Goal: Task Accomplishment & Management: Manage account settings

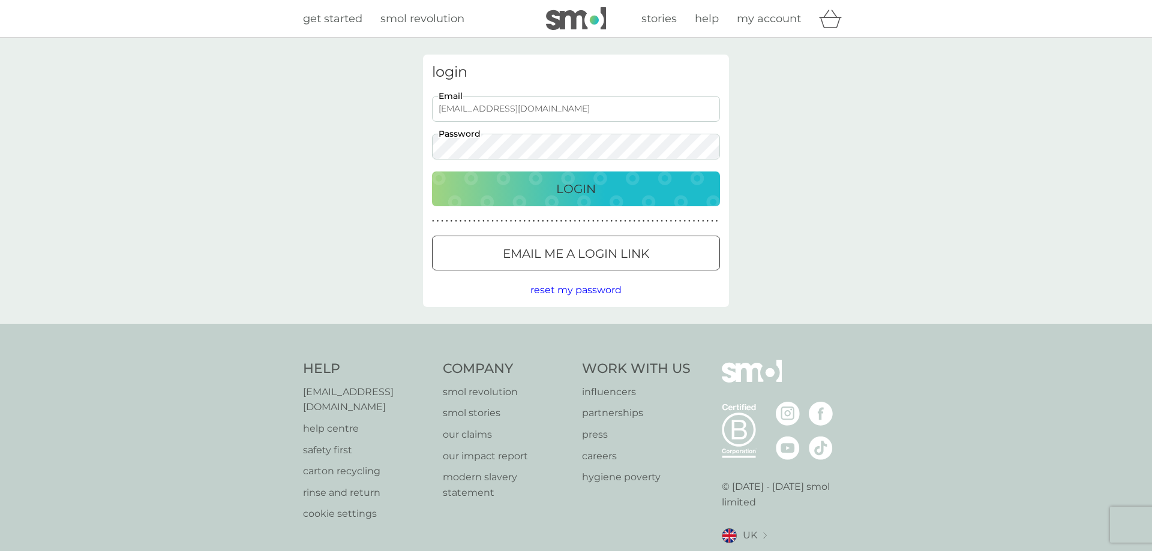
click at [561, 188] on p "Login" at bounding box center [576, 188] width 40 height 19
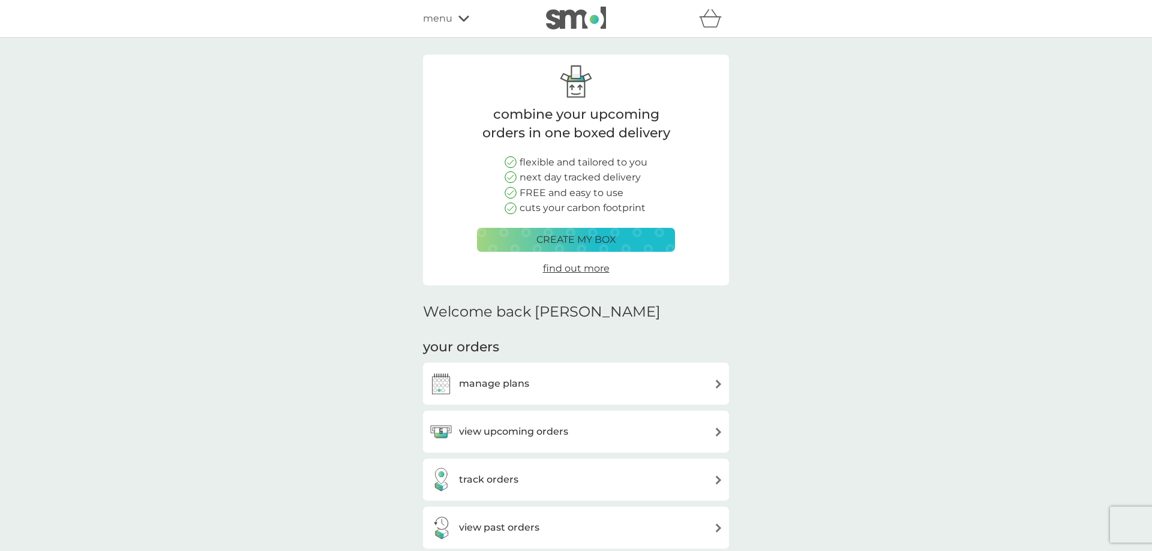
scroll to position [184, 0]
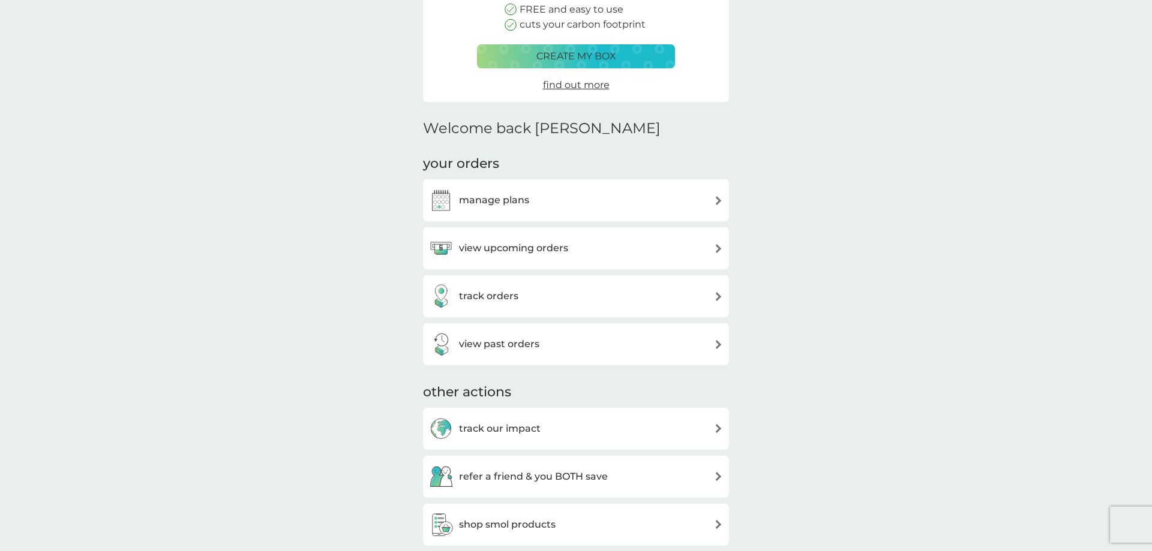
click at [534, 251] on h3 "view upcoming orders" at bounding box center [513, 249] width 109 height 16
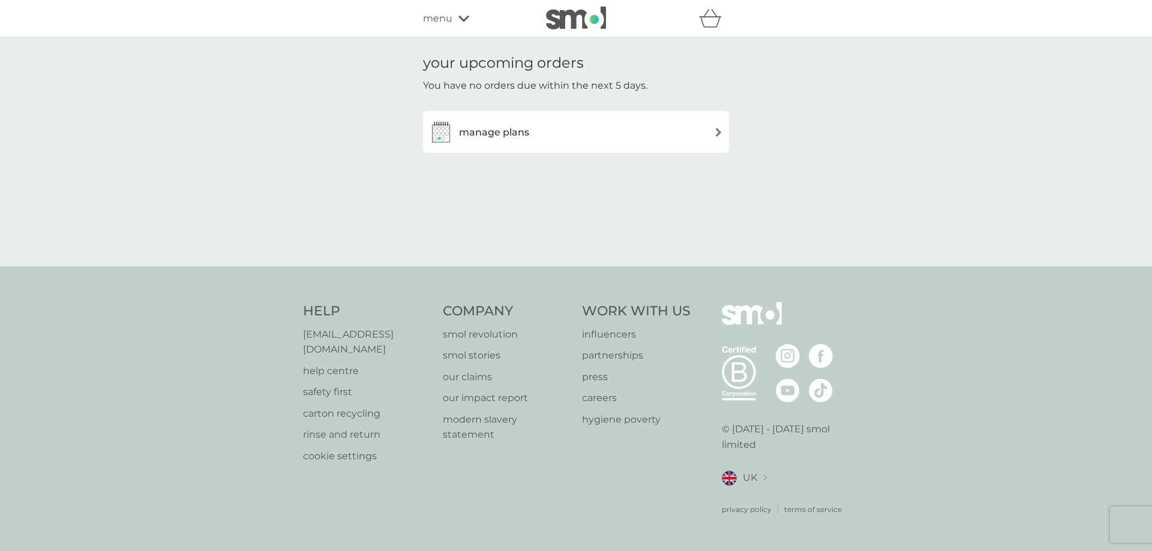
click at [590, 133] on div "manage plans" at bounding box center [576, 132] width 294 height 24
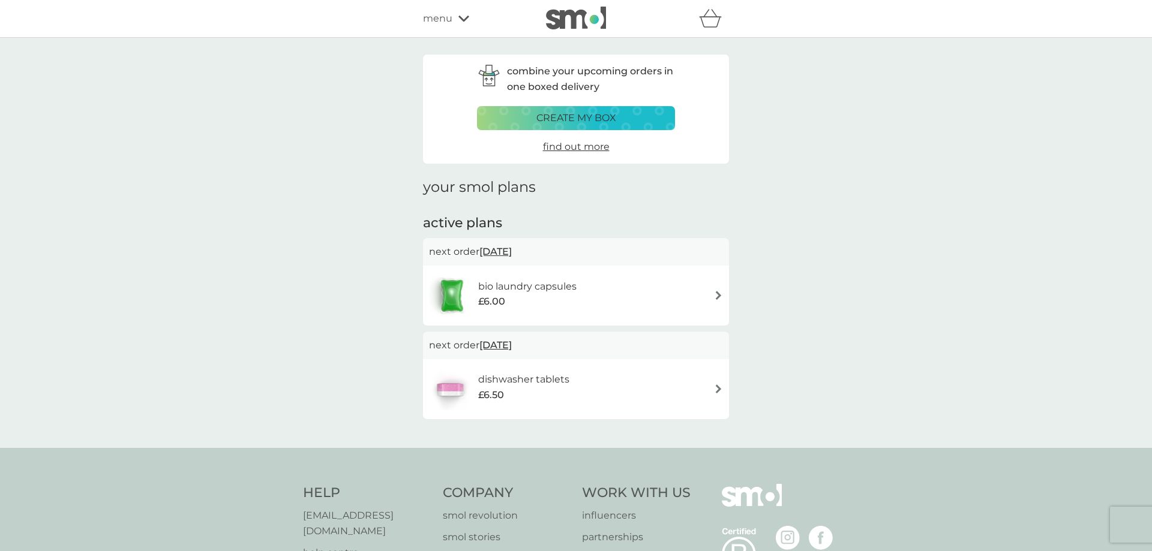
click at [500, 251] on span "18 Sep 2025" at bounding box center [495, 251] width 32 height 23
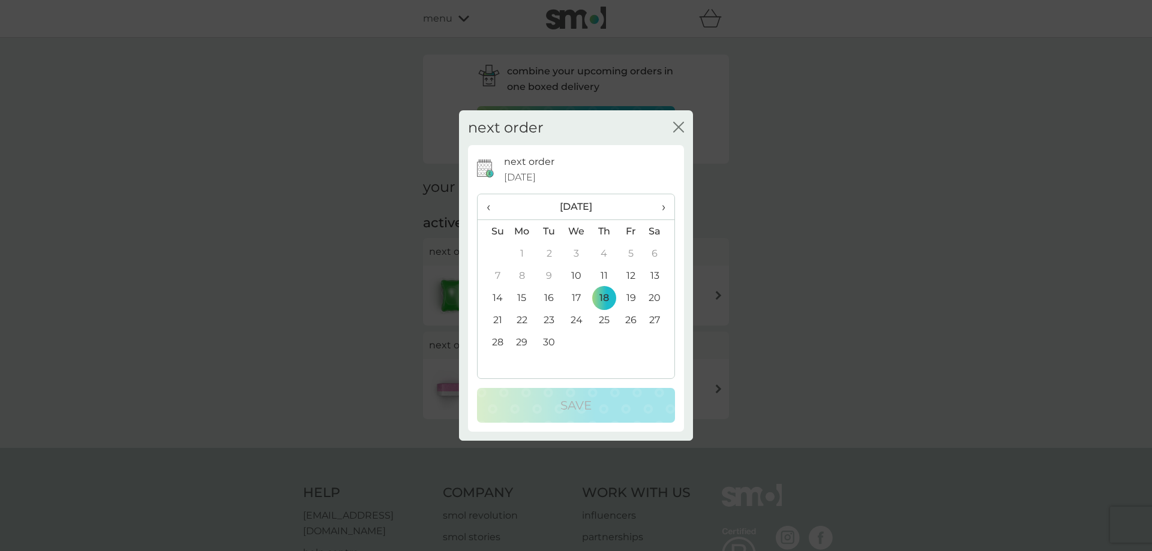
click at [572, 274] on td "10" at bounding box center [577, 276] width 28 height 22
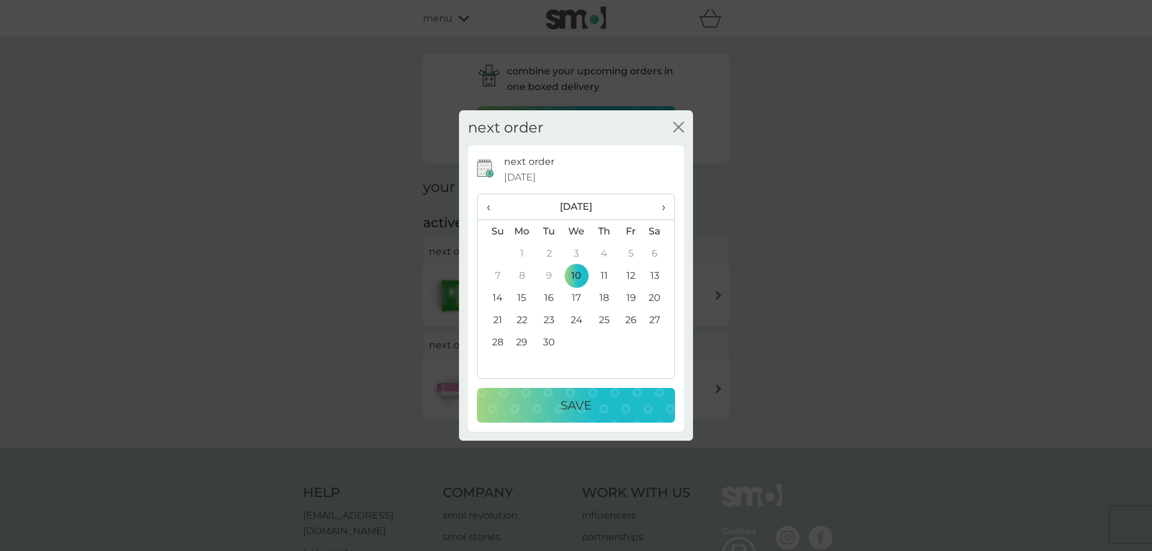
click at [609, 405] on div "Save" at bounding box center [576, 405] width 174 height 19
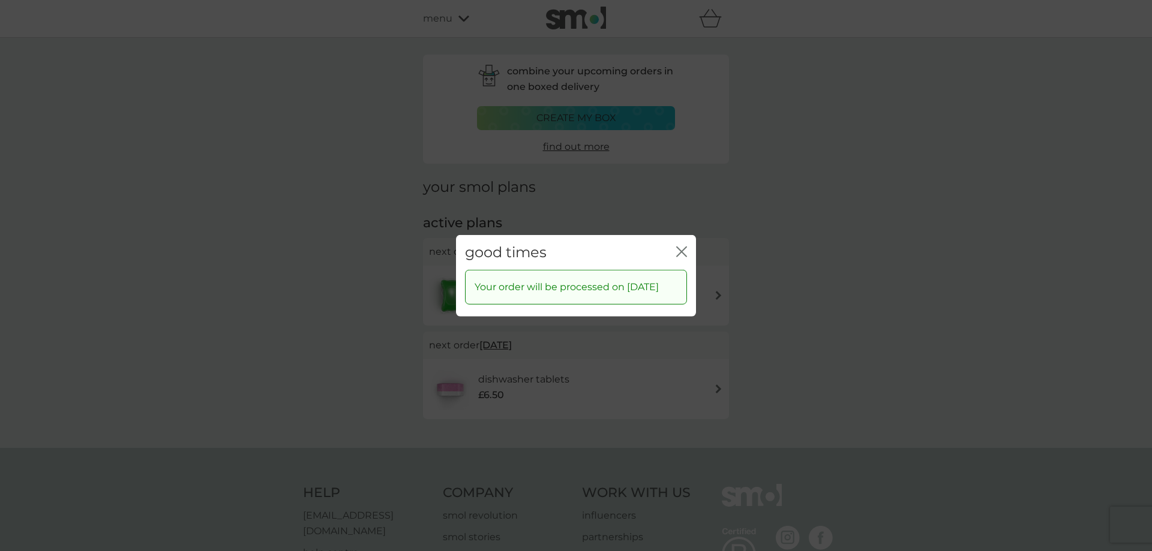
click at [681, 246] on icon "close" at bounding box center [681, 251] width 11 height 11
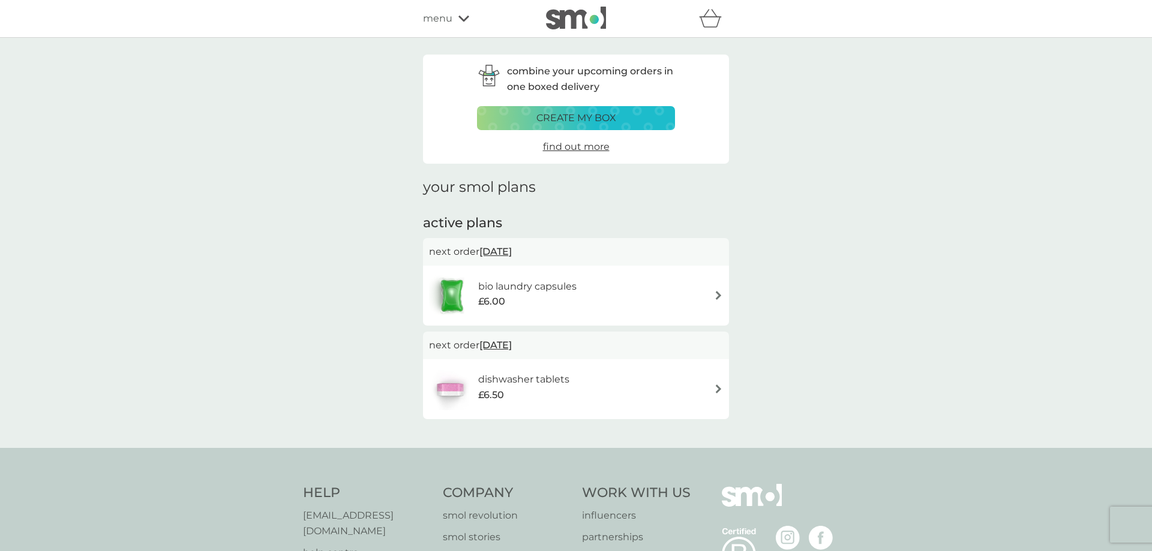
click at [532, 382] on h6 "dishwasher tablets" at bounding box center [523, 380] width 91 height 16
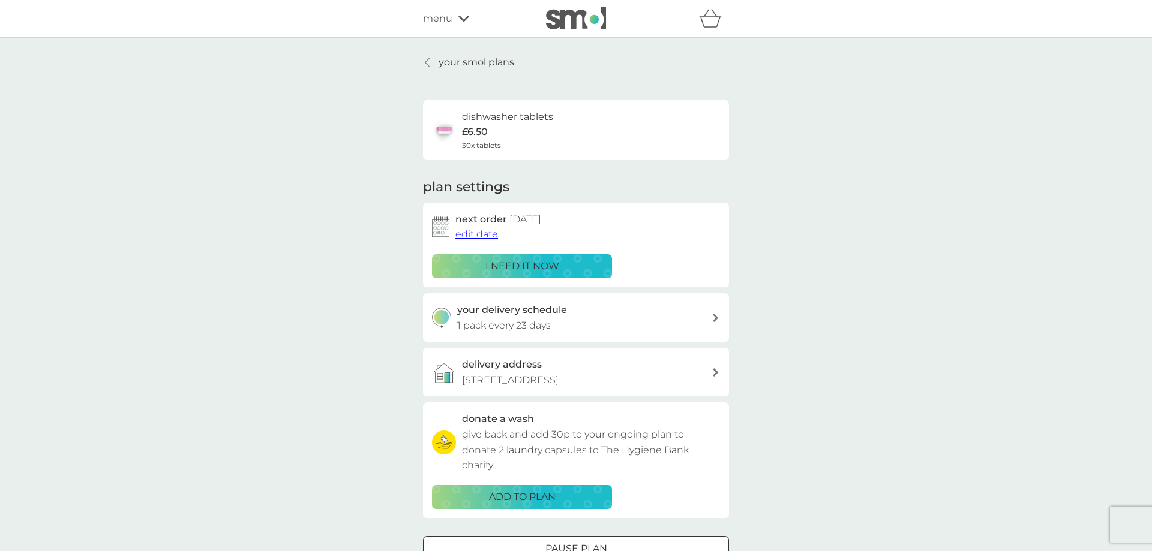
click at [485, 233] on span "edit date" at bounding box center [476, 234] width 43 height 11
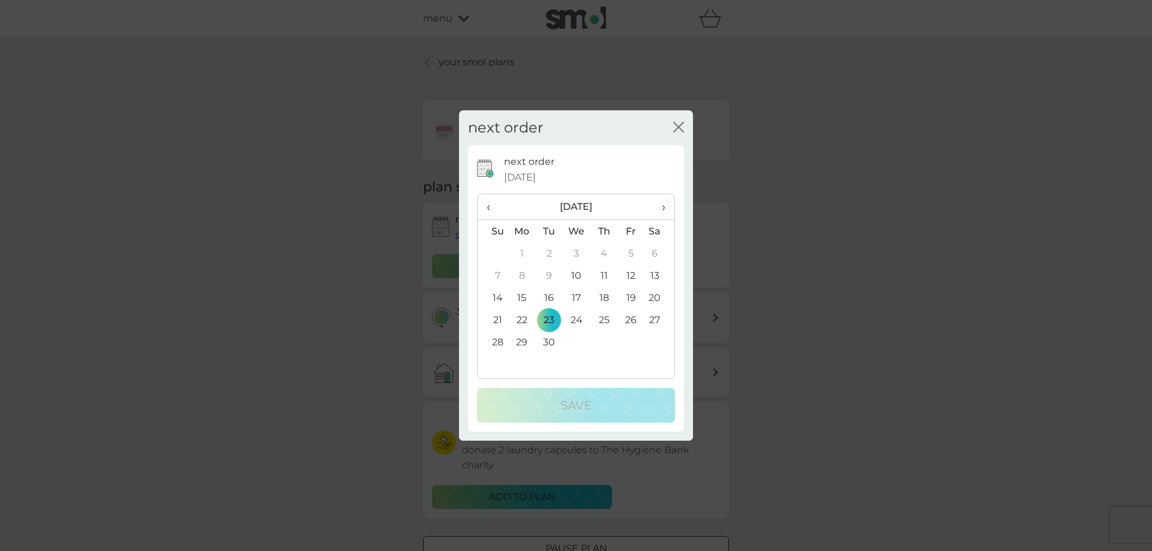
click at [576, 275] on td "10" at bounding box center [577, 276] width 28 height 22
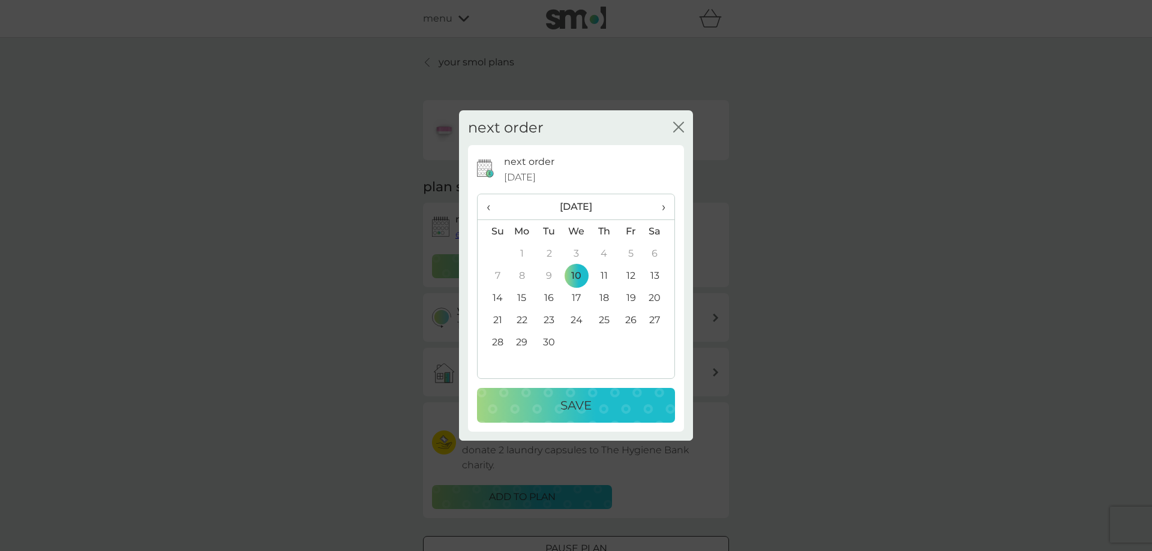
click at [593, 404] on div "Save" at bounding box center [576, 405] width 174 height 19
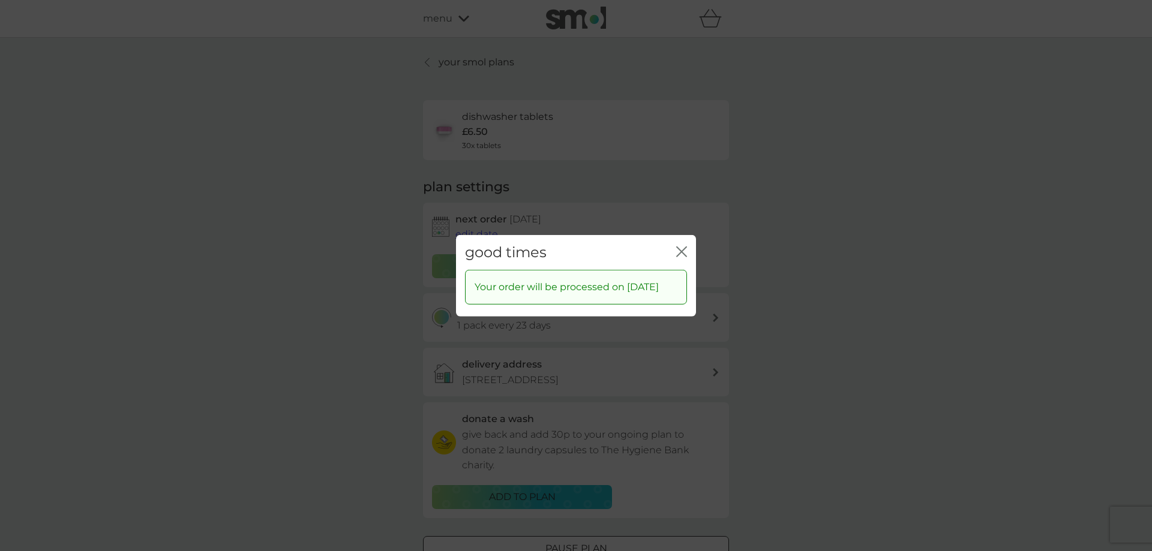
click at [683, 246] on icon "close" at bounding box center [681, 251] width 11 height 11
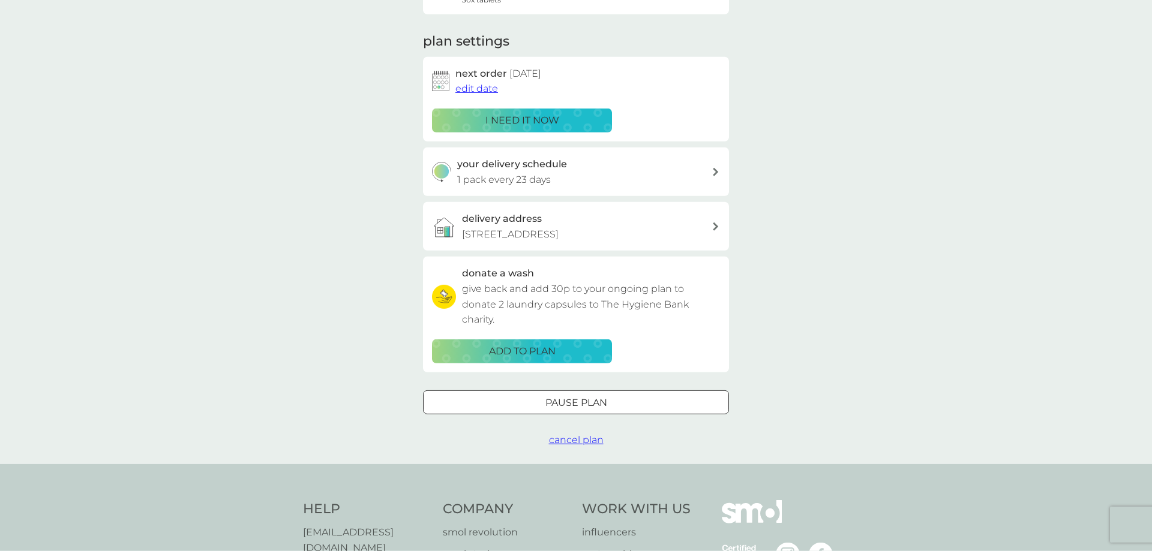
scroll to position [245, 0]
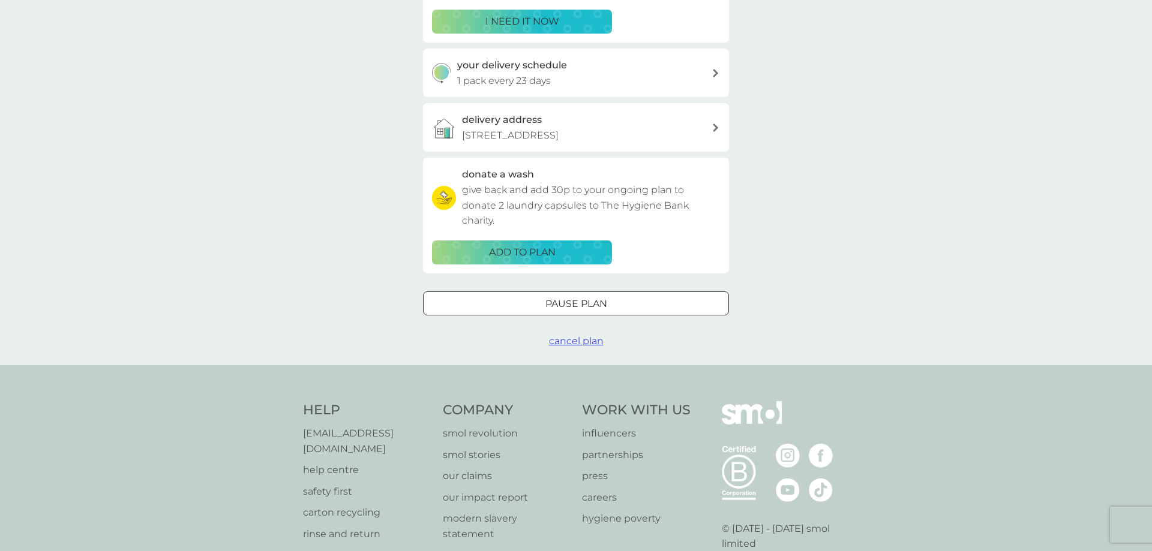
click at [556, 300] on div at bounding box center [575, 304] width 43 height 13
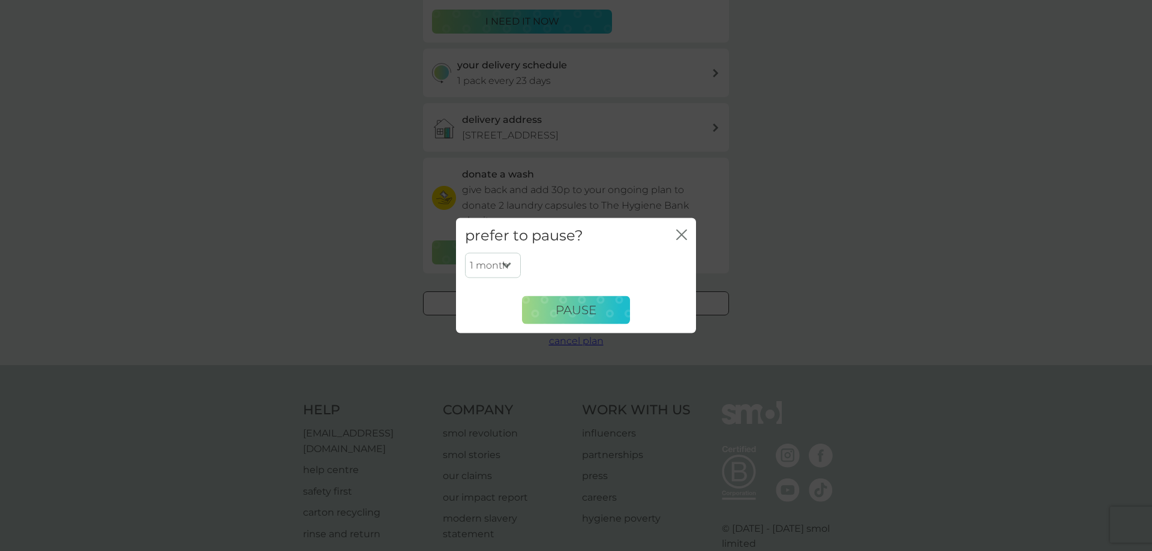
click at [465, 253] on select "1 month 2 months 3 months 4 months 5 months 6 months" at bounding box center [493, 265] width 56 height 25
click option "6 months" at bounding box center [0, 0] width 0 height 0
click at [465, 253] on select "1 month 2 months 3 months 4 months 5 months 6 months" at bounding box center [493, 265] width 56 height 25
select select "3"
click option "3 months" at bounding box center [0, 0] width 0 height 0
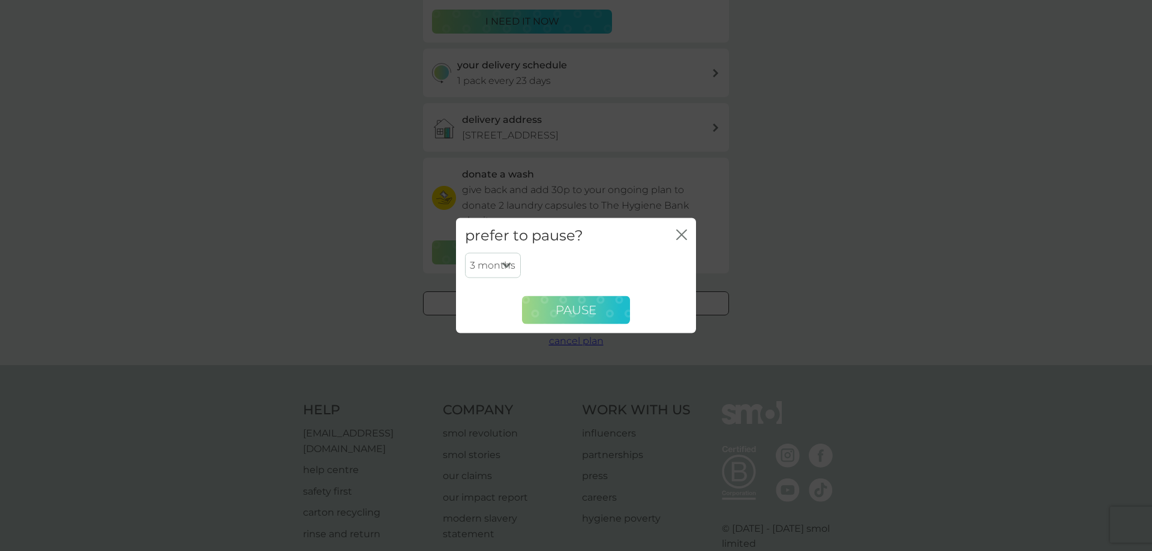
click at [560, 311] on span "Pause" at bounding box center [575, 310] width 41 height 14
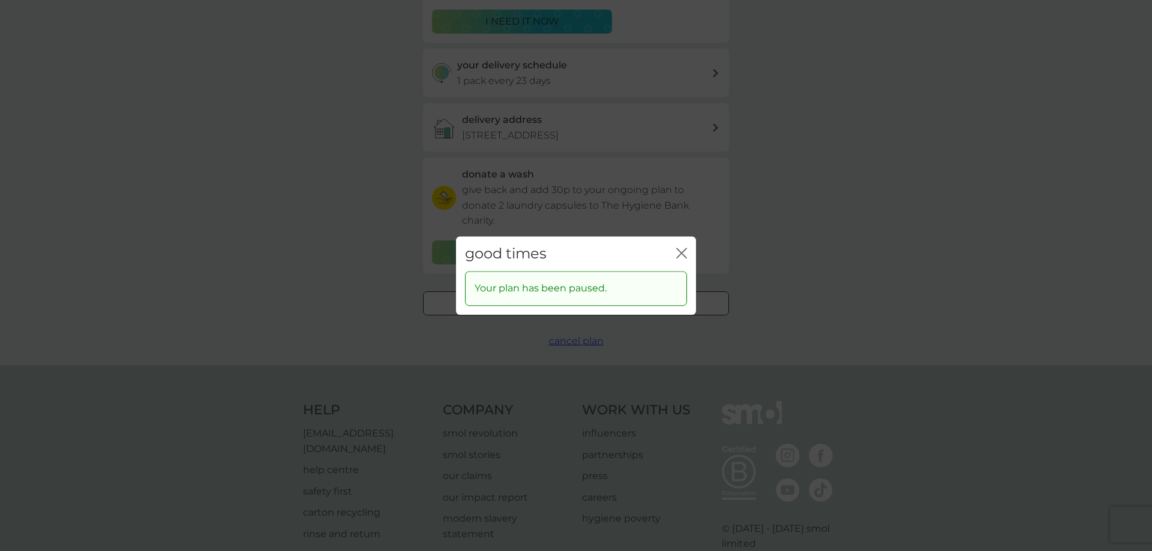
click at [683, 250] on icon "close" at bounding box center [681, 253] width 11 height 11
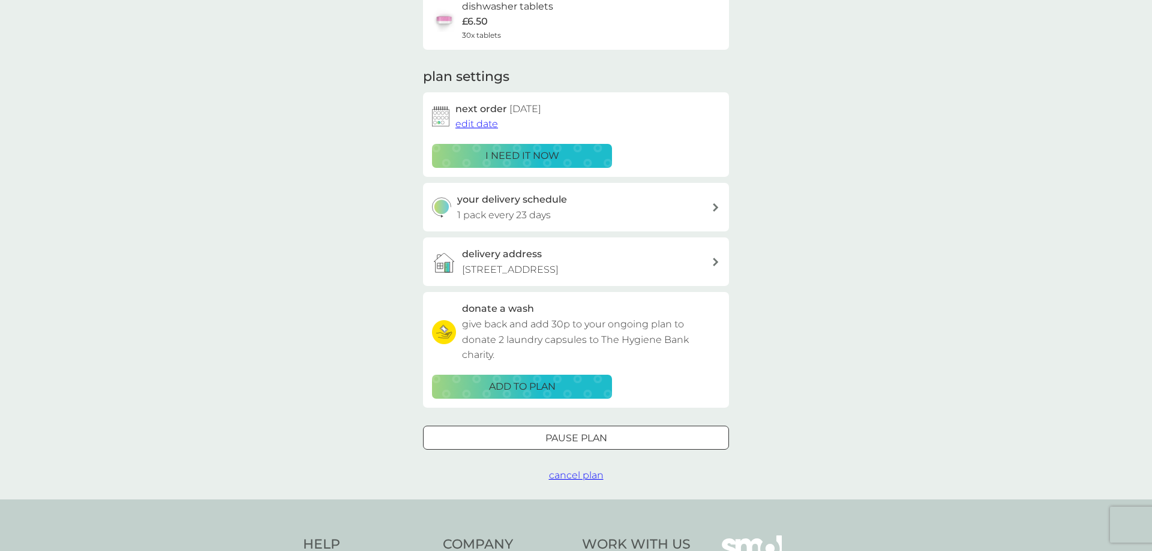
scroll to position [184, 0]
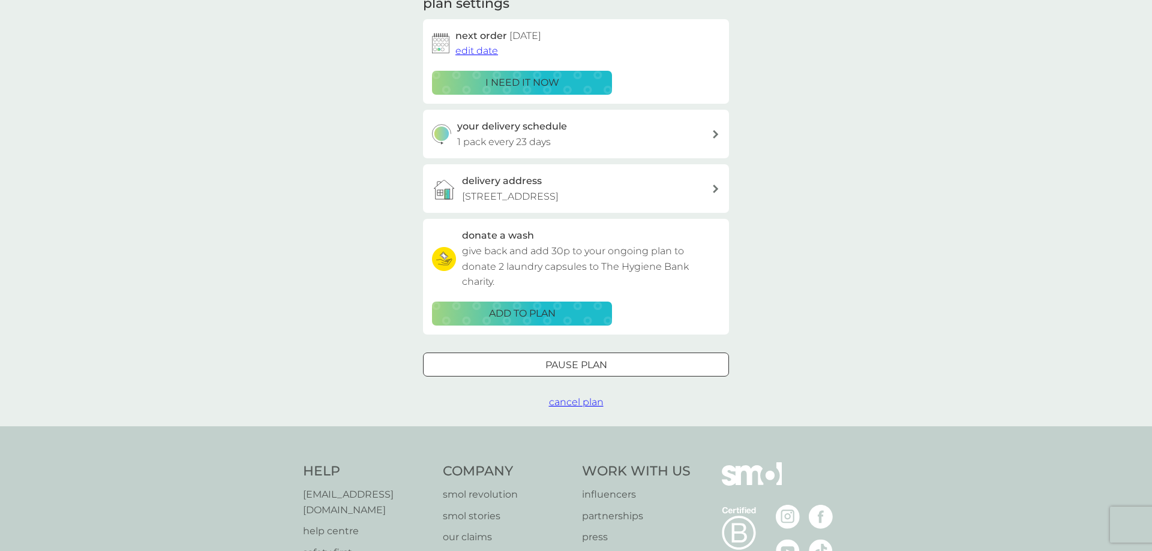
click at [557, 363] on div at bounding box center [575, 365] width 43 height 13
select select "3"
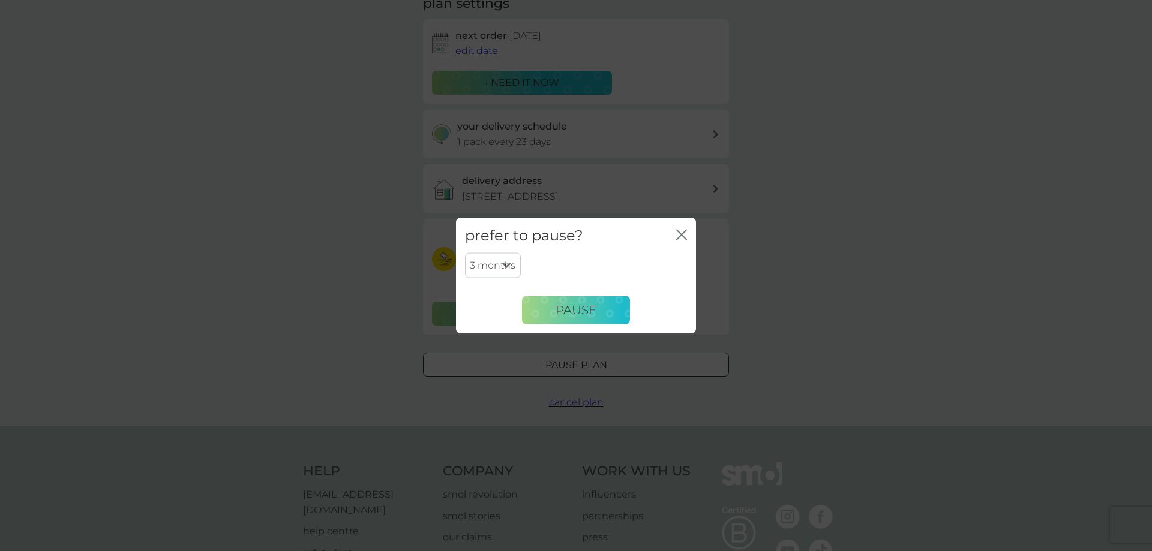
click at [465, 253] on select "1 month 2 months 3 months 4 months 5 months 6 months" at bounding box center [493, 265] width 56 height 25
click at [685, 233] on icon "close" at bounding box center [681, 234] width 11 height 11
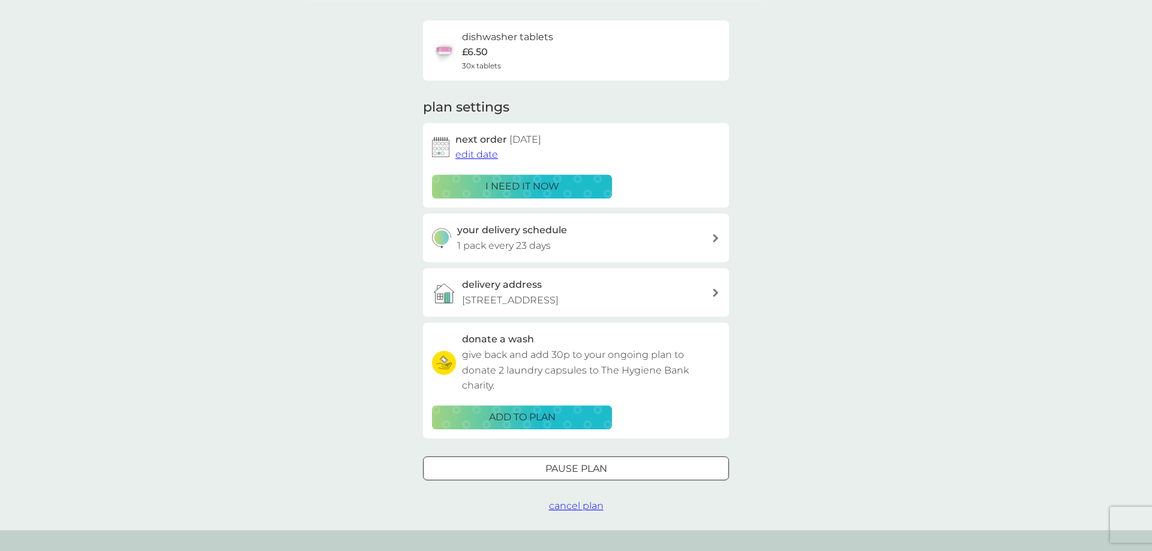
scroll to position [0, 0]
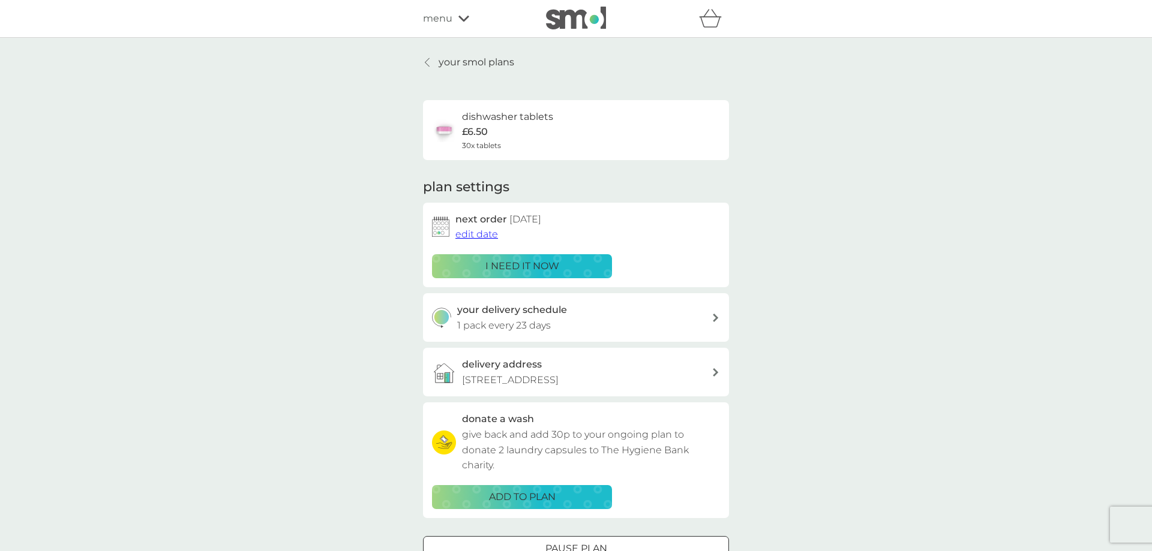
click at [473, 233] on span "edit date" at bounding box center [476, 234] width 43 height 11
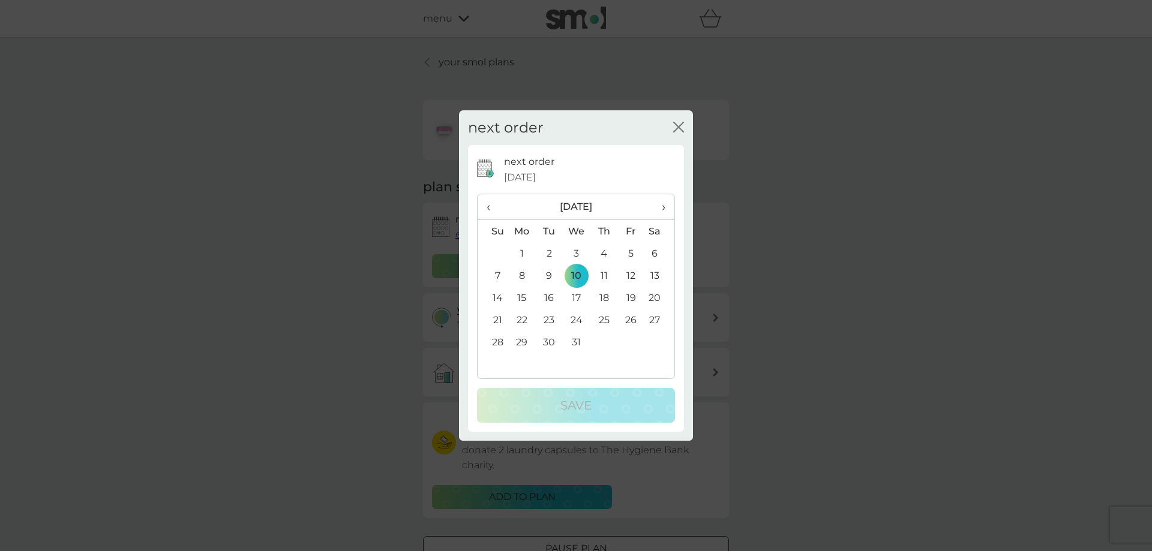
click at [487, 206] on span "‹" at bounding box center [492, 206] width 13 height 25
click at [486, 206] on th "‹" at bounding box center [492, 207] width 31 height 26
click at [575, 274] on td "10" at bounding box center [577, 276] width 28 height 22
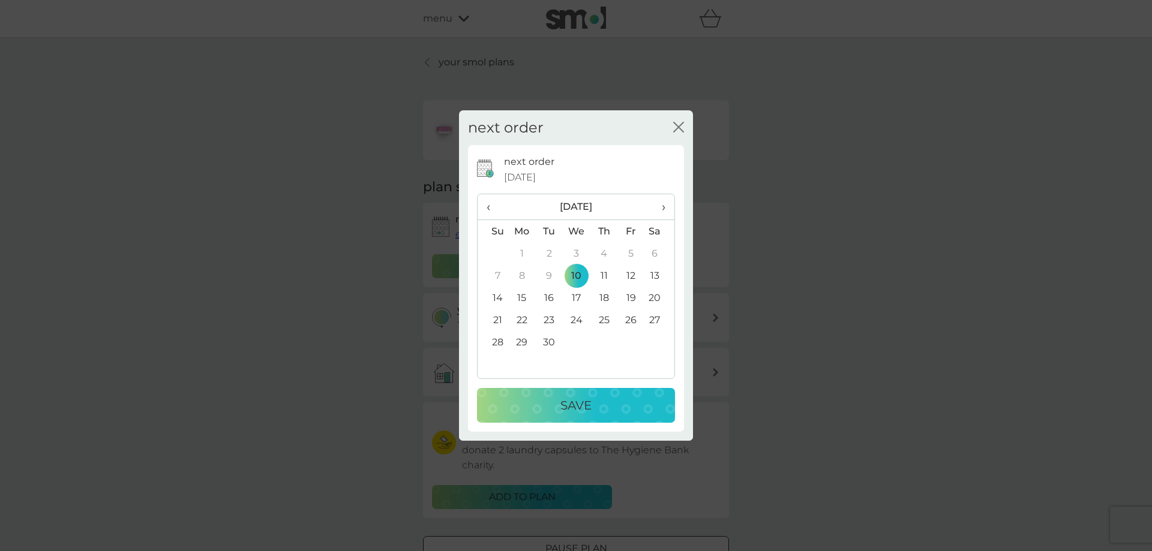
click at [602, 406] on div "Save" at bounding box center [576, 405] width 174 height 19
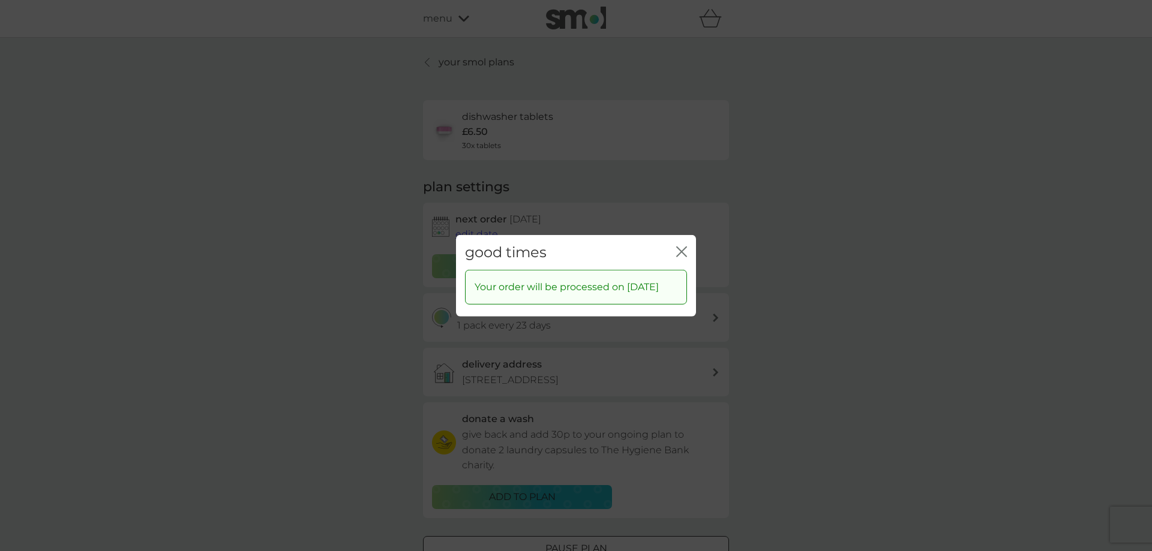
click at [678, 247] on icon "close" at bounding box center [679, 252] width 5 height 10
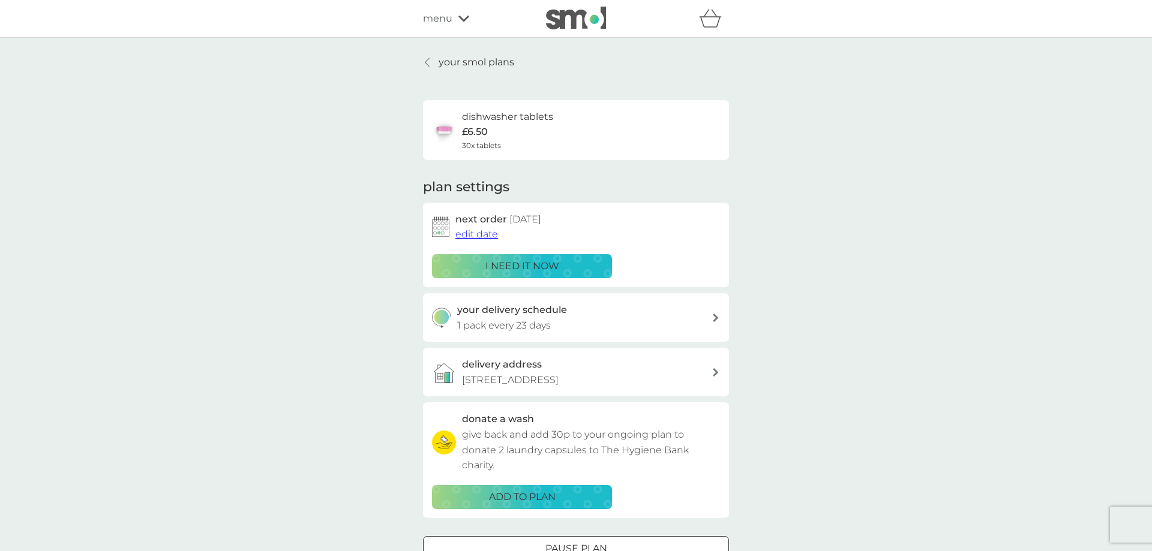
click at [426, 59] on icon at bounding box center [427, 63] width 5 height 10
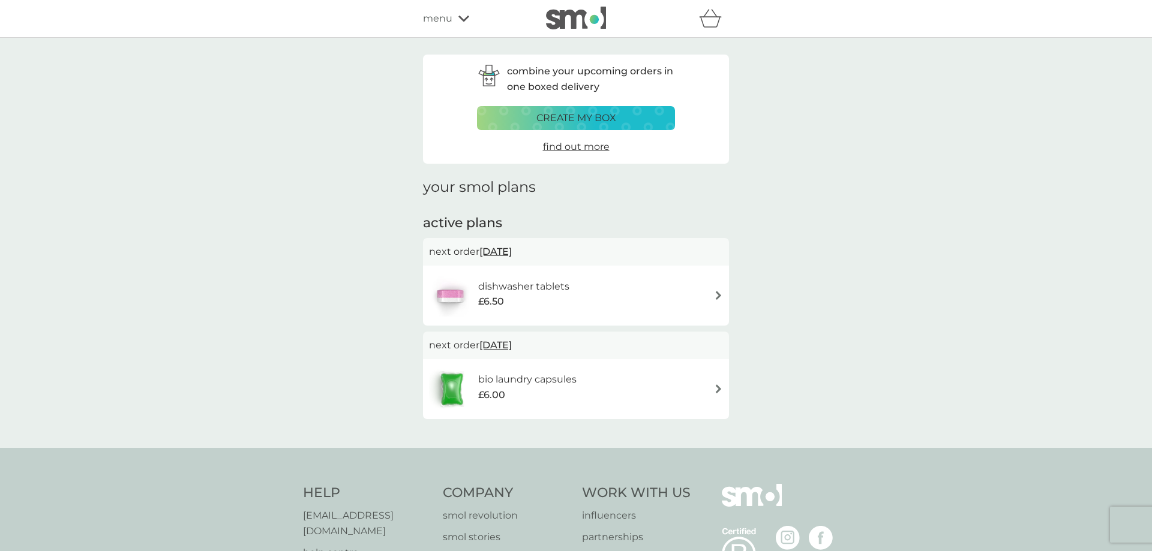
click at [711, 26] on icon "basket" at bounding box center [710, 18] width 23 height 19
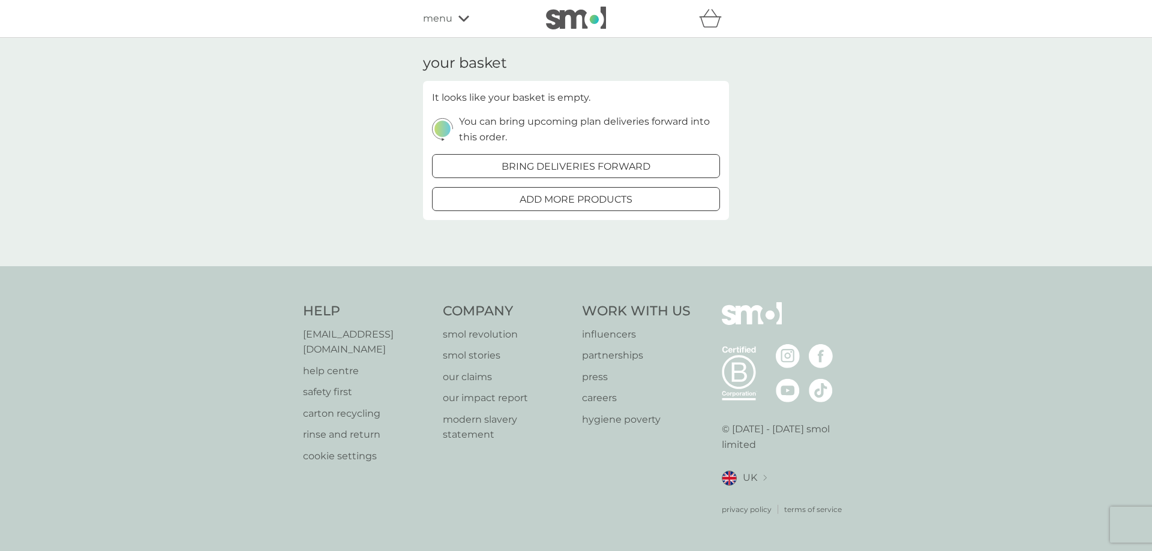
click at [447, 24] on span "menu" at bounding box center [437, 19] width 29 height 16
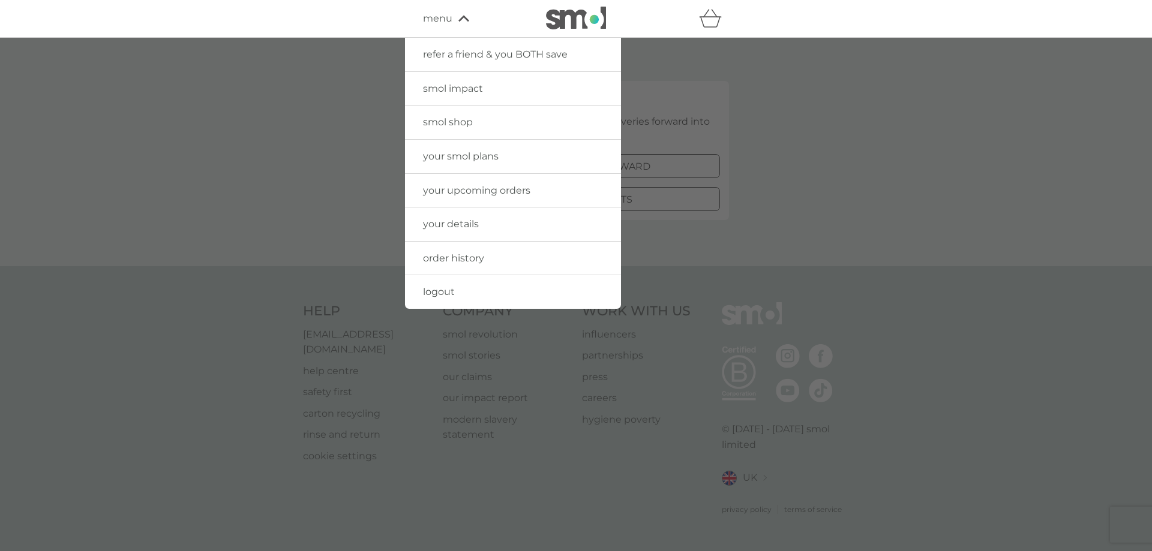
click at [461, 291] on link "logout" at bounding box center [513, 292] width 216 height 34
